Goal: Information Seeking & Learning: Learn about a topic

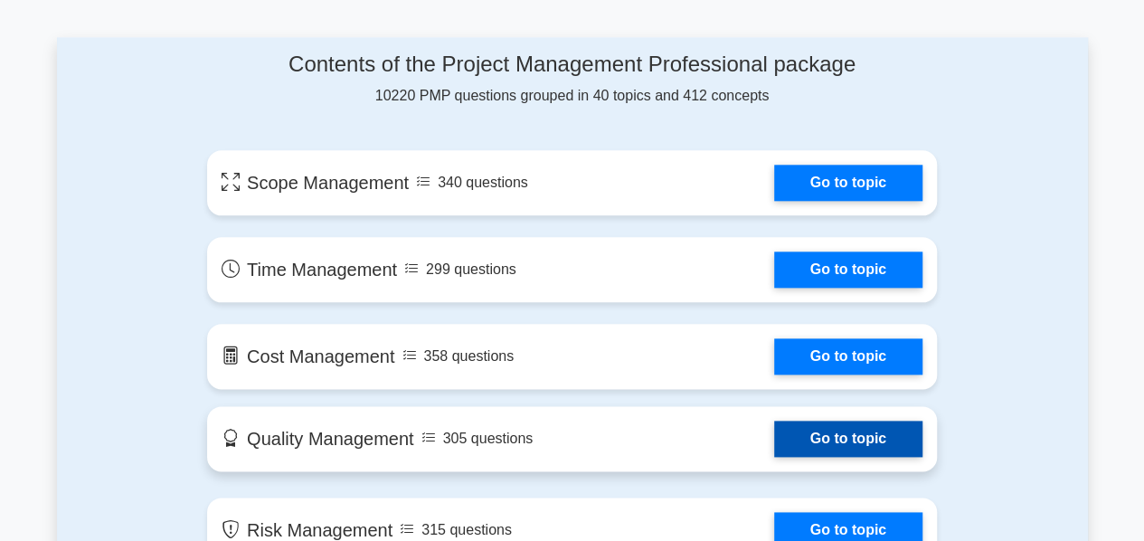
scroll to position [943, 0]
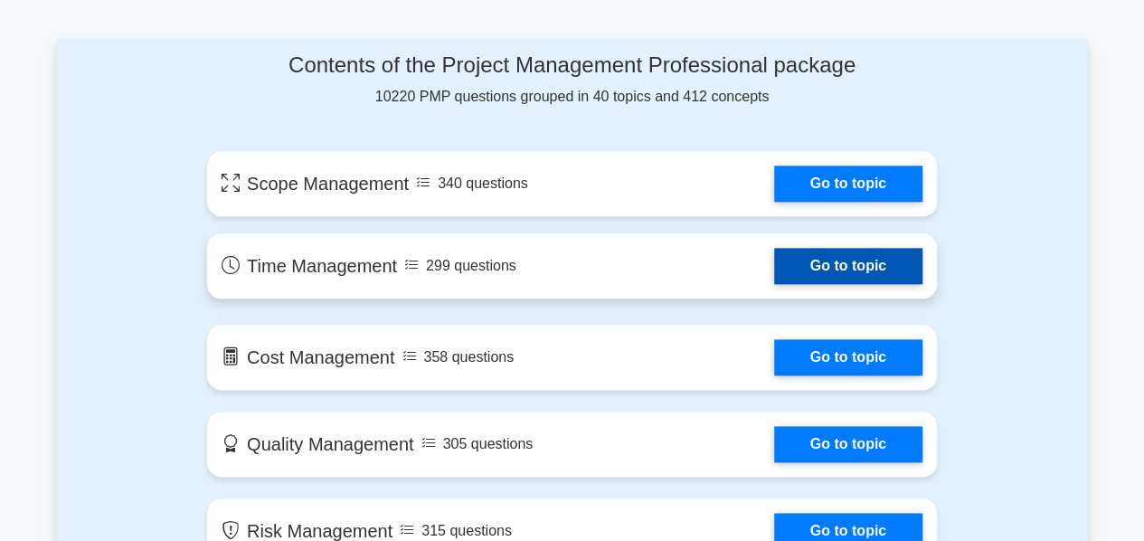
click at [848, 264] on link "Go to topic" at bounding box center [848, 266] width 148 height 36
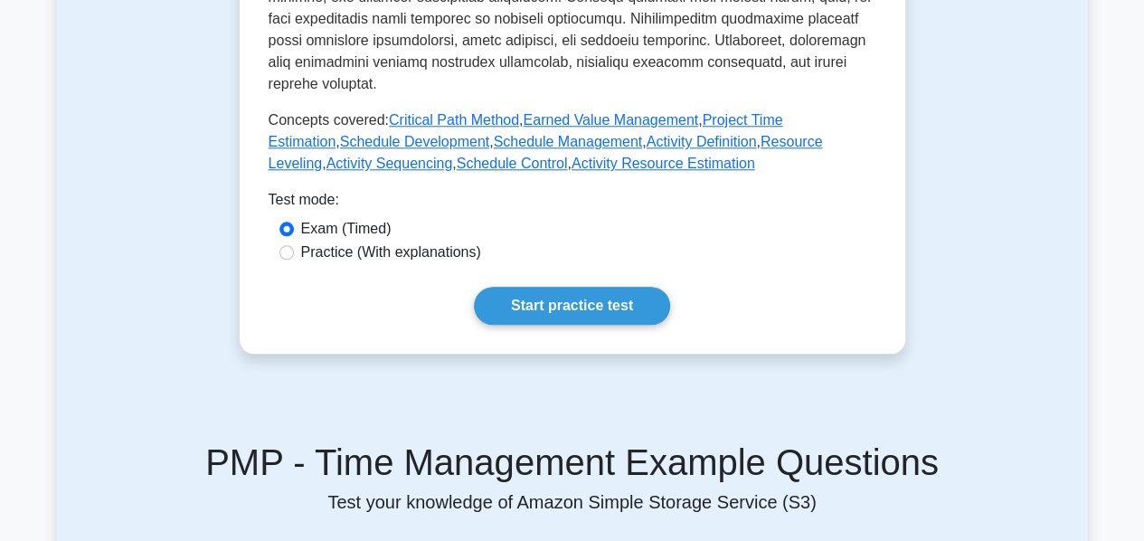
scroll to position [883, 0]
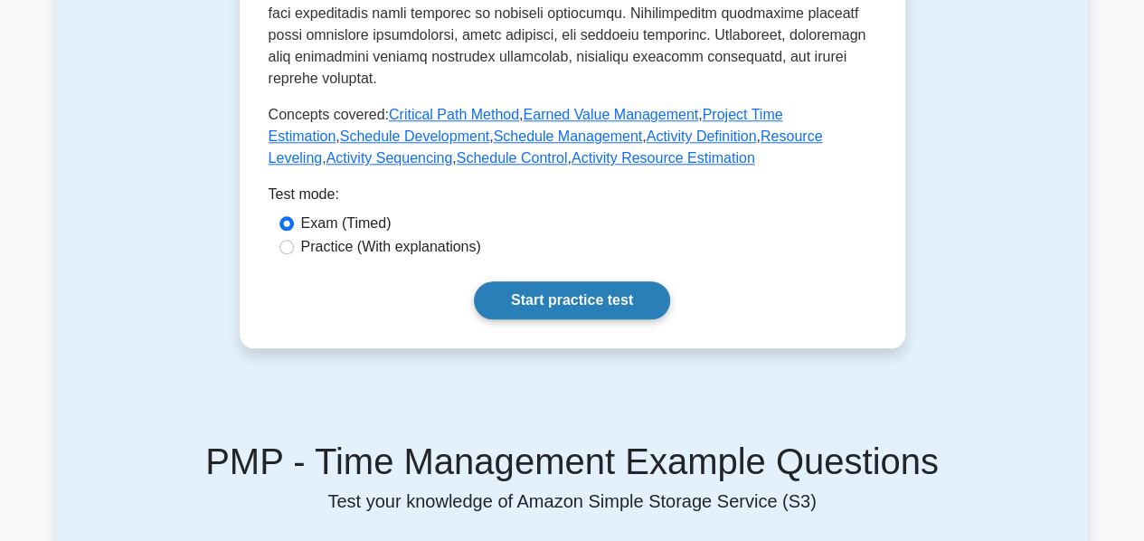
click at [603, 281] on link "Start practice test" at bounding box center [572, 300] width 196 height 38
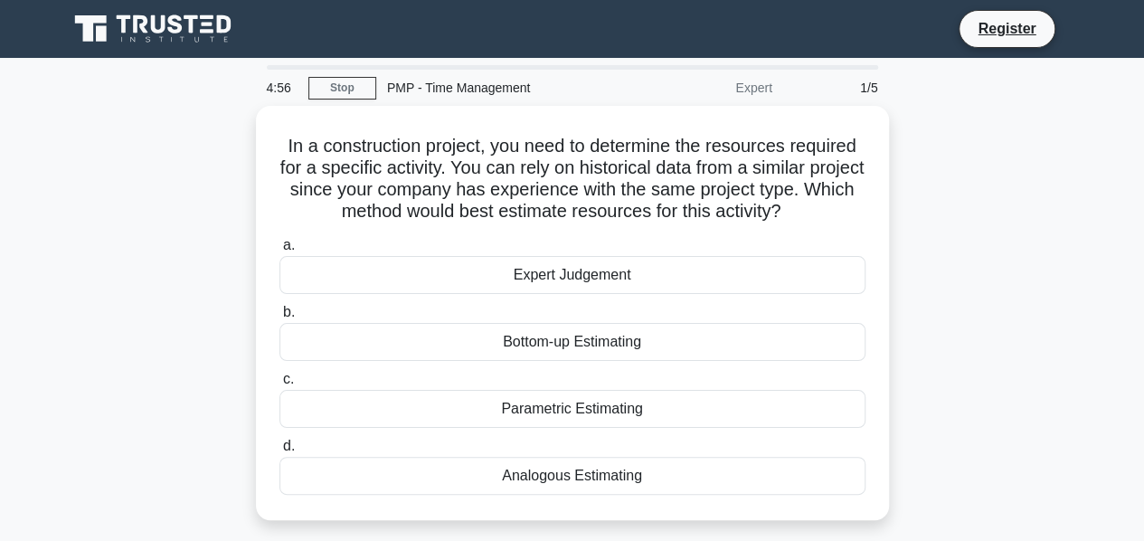
click at [603, 272] on div "Expert Judgement" at bounding box center [573, 275] width 586 height 38
click at [280, 252] on input "a. Expert Judgement" at bounding box center [280, 246] width 0 height 12
